Goal: Transaction & Acquisition: Purchase product/service

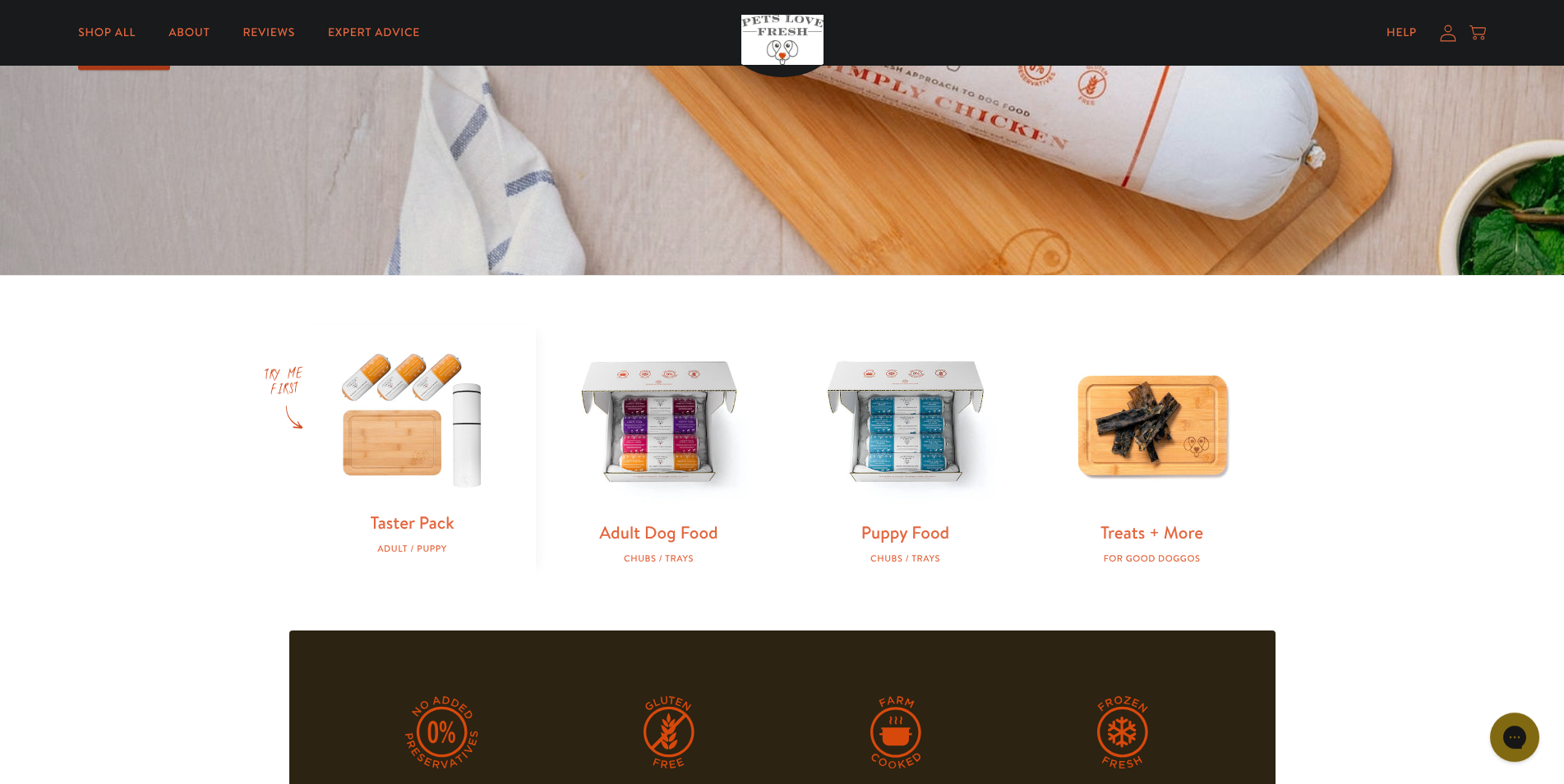
scroll to position [419, 0]
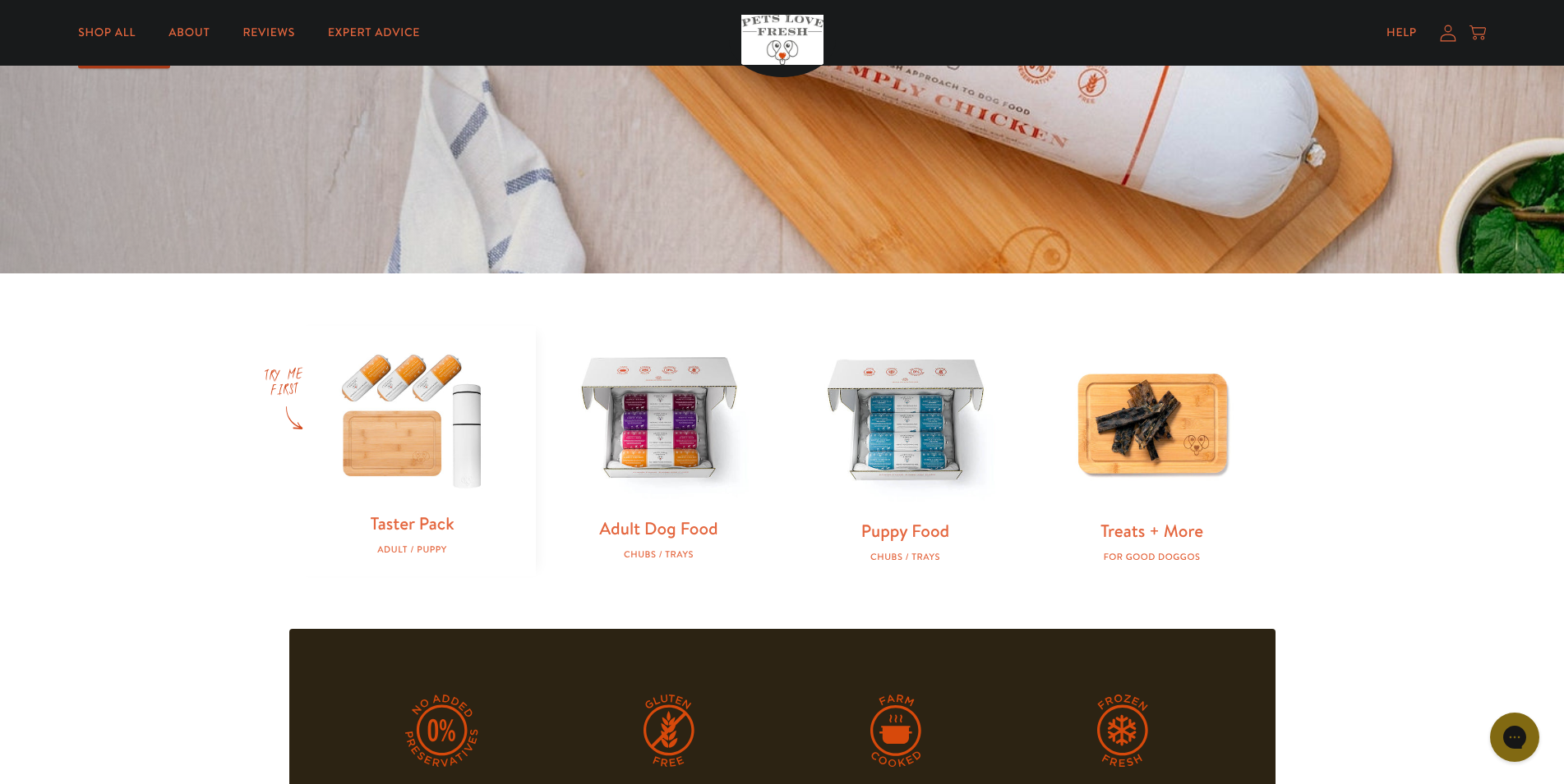
click at [671, 426] on img at bounding box center [659, 420] width 194 height 194
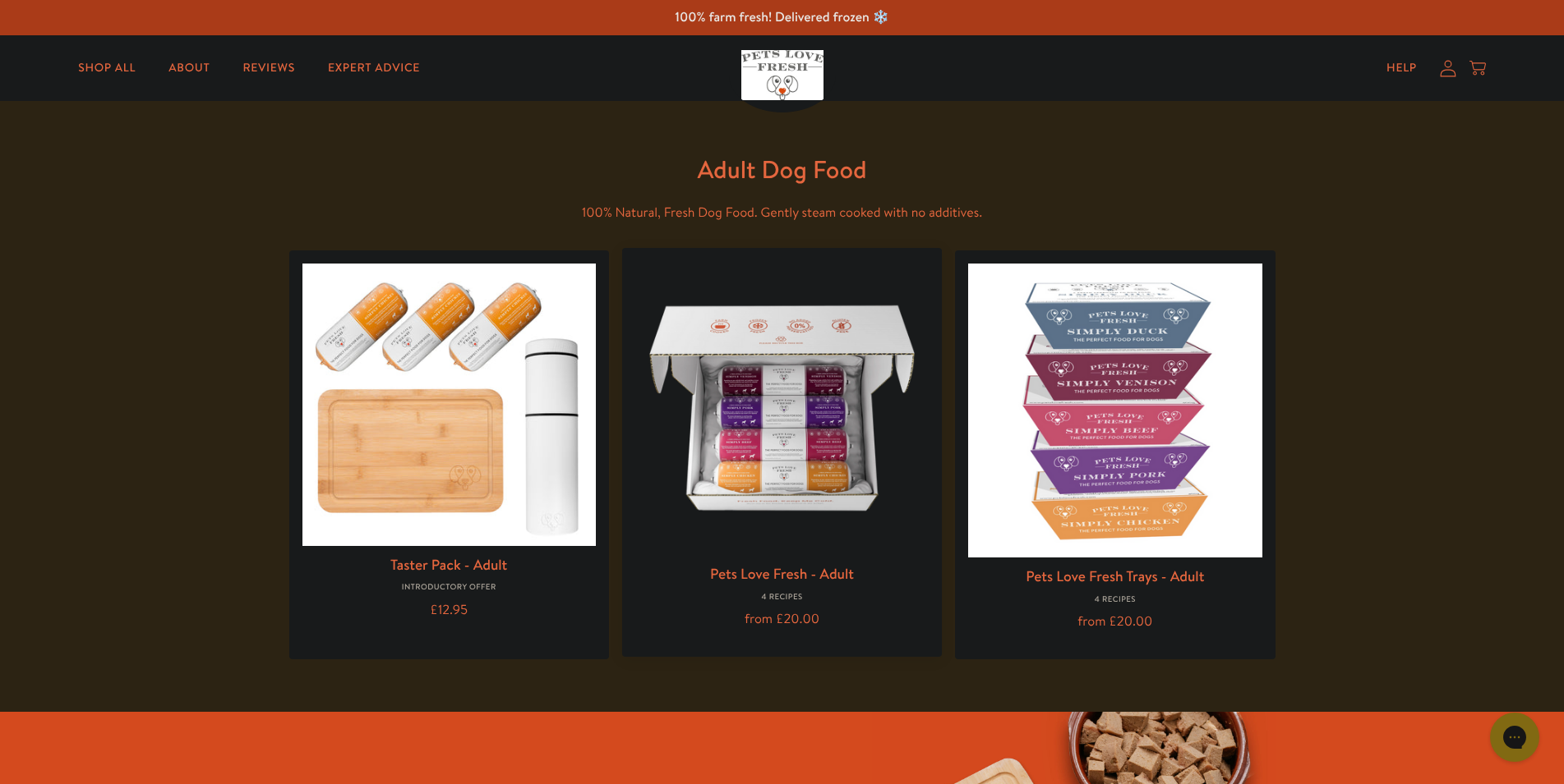
click at [789, 446] on img at bounding box center [782, 408] width 293 height 293
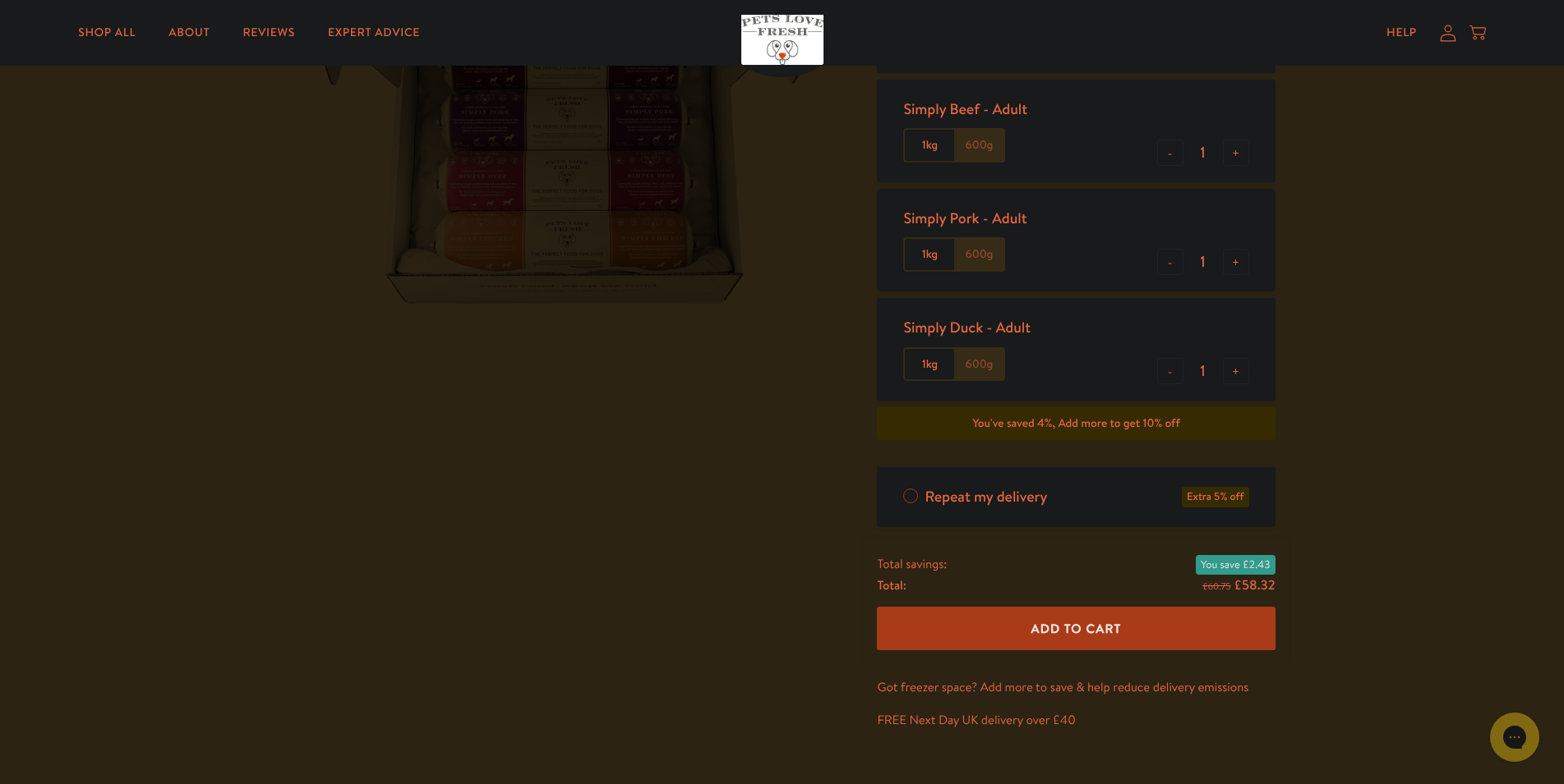
scroll to position [335, 0]
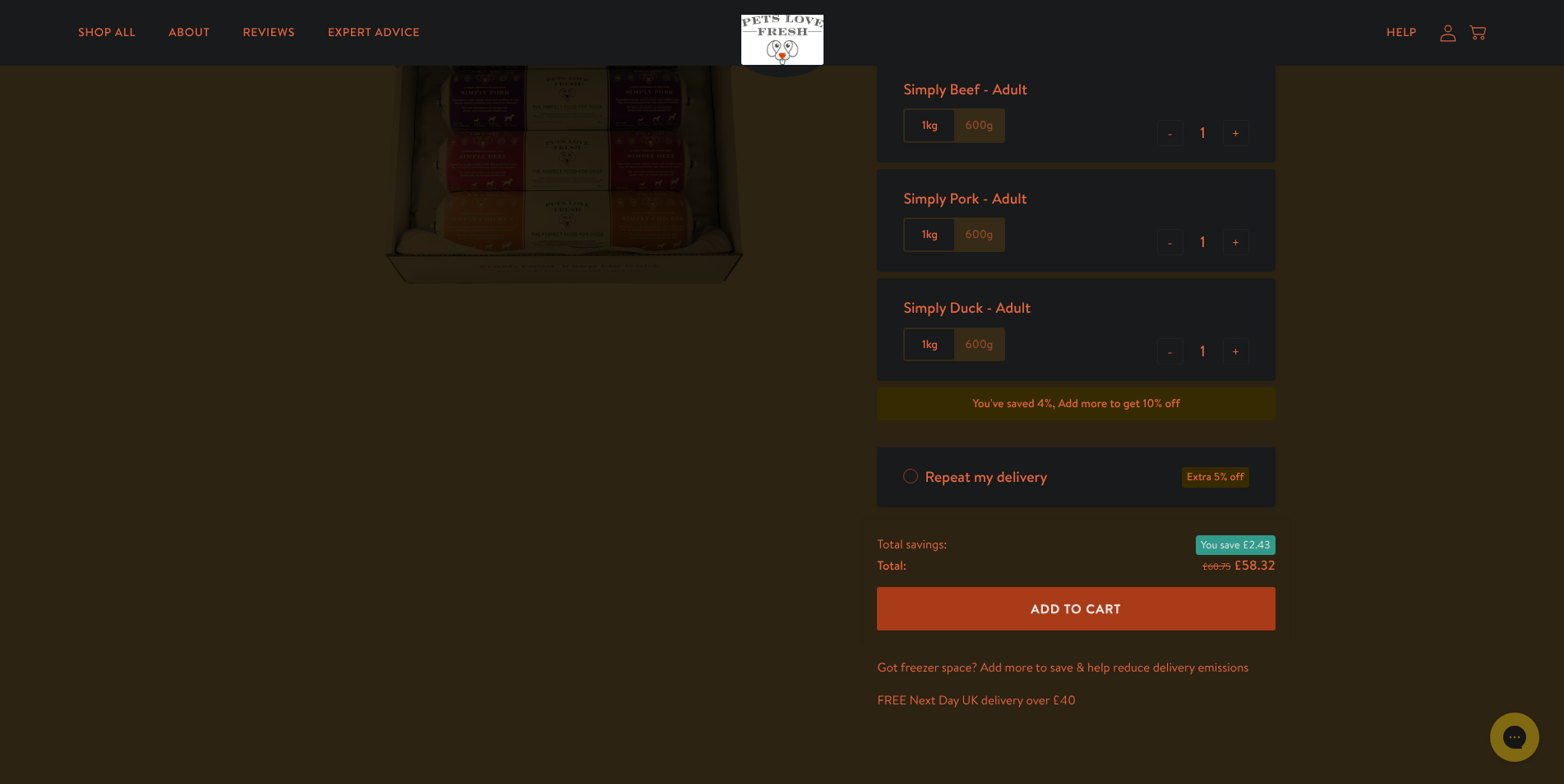
click at [196, 395] on div "Pets Love Fresh - Adult Gently cooked, complete dog food, delivered frozen fres…" at bounding box center [782, 284] width 1564 height 1037
